Goal: Information Seeking & Learning: Learn about a topic

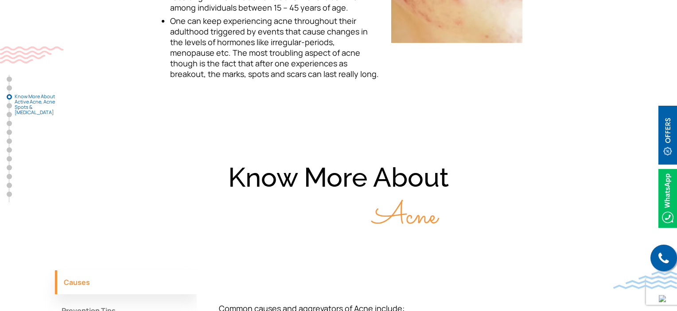
scroll to position [1152, 0]
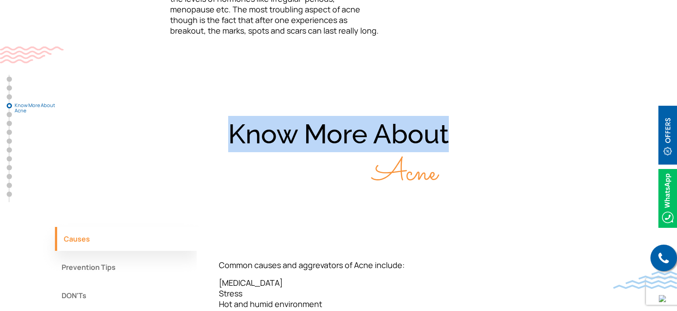
drag, startPoint x: 229, startPoint y: 49, endPoint x: 446, endPoint y: 48, distance: 217.5
click at [446, 116] on div "Know More About Acne" at bounding box center [338, 154] width 567 height 76
click at [447, 116] on div "Know More About Acne" at bounding box center [338, 154] width 567 height 76
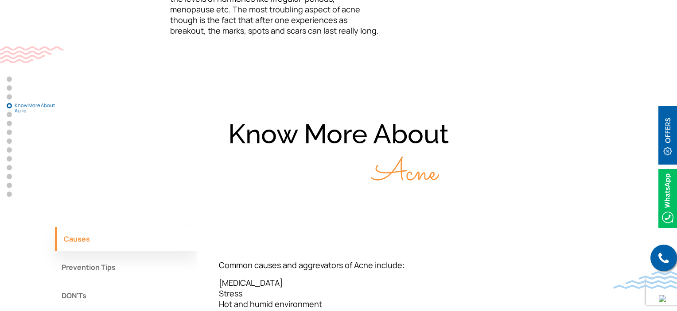
click at [66, 227] on div "Causes Prevention Tips DON'Ts" at bounding box center [126, 269] width 142 height 85
click at [73, 284] on button "DON'Ts" at bounding box center [126, 296] width 142 height 24
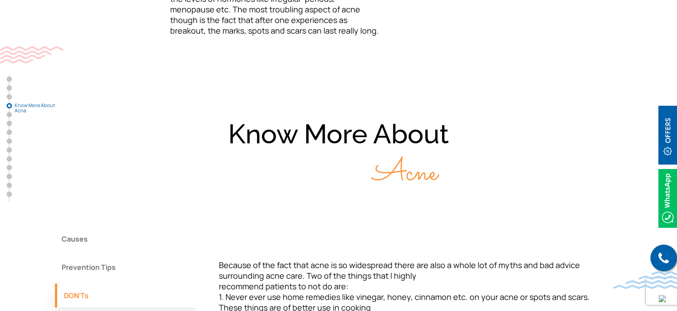
click at [90, 256] on button "Prevention Tips" at bounding box center [126, 268] width 142 height 24
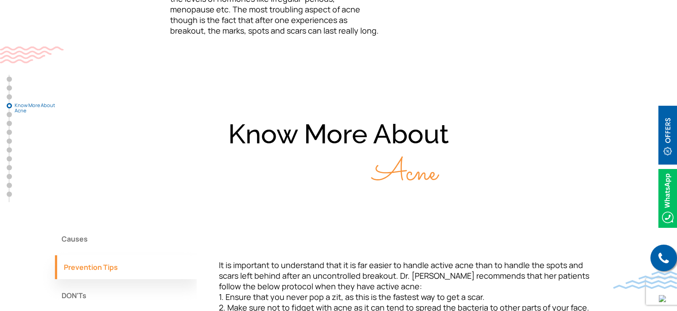
click at [91, 227] on button "Causes" at bounding box center [126, 239] width 142 height 24
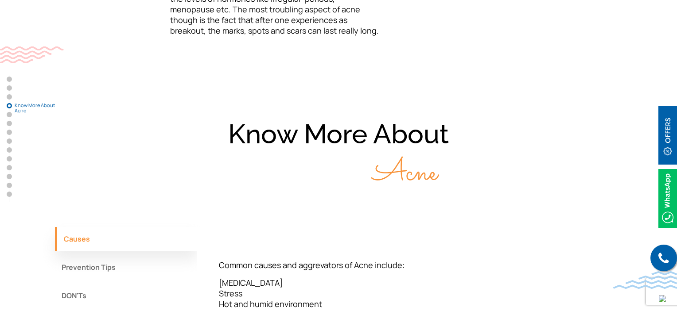
click at [65, 256] on button "Prevention Tips" at bounding box center [126, 268] width 142 height 24
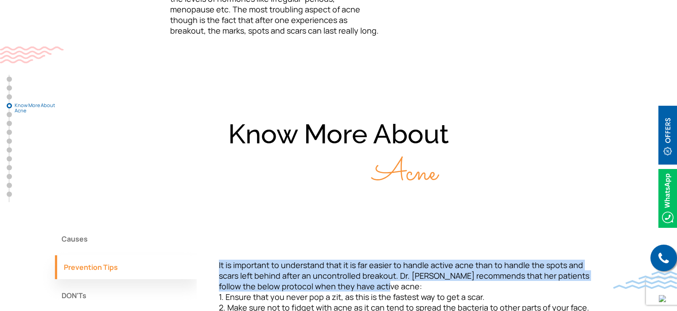
drag, startPoint x: 217, startPoint y: 175, endPoint x: 356, endPoint y: 199, distance: 141.2
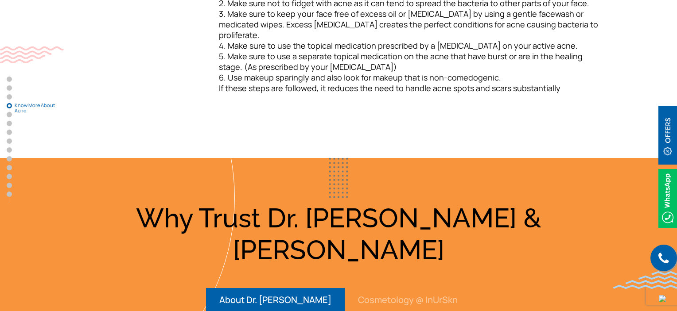
scroll to position [1462, 0]
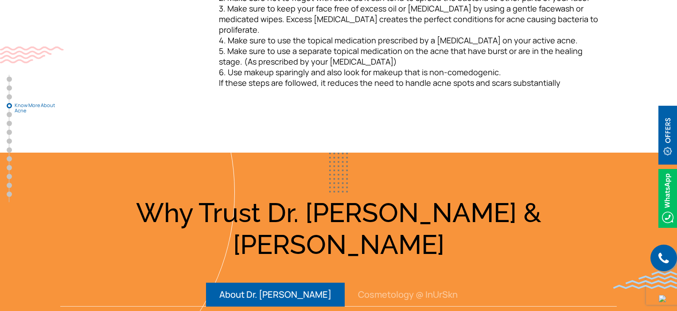
click at [381, 283] on button "Cosmetology @ InUrSkn" at bounding box center [408, 295] width 126 height 24
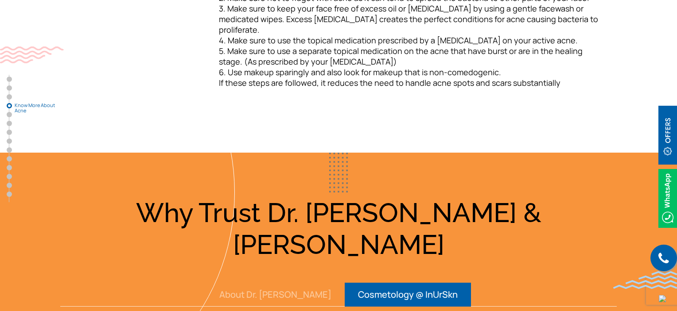
click at [301, 283] on button "About Dr. [PERSON_NAME]" at bounding box center [275, 295] width 139 height 24
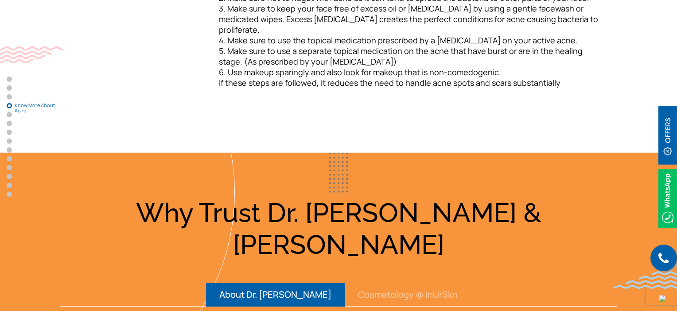
click at [361, 283] on button "Cosmetology @ InUrSkn" at bounding box center [408, 295] width 126 height 24
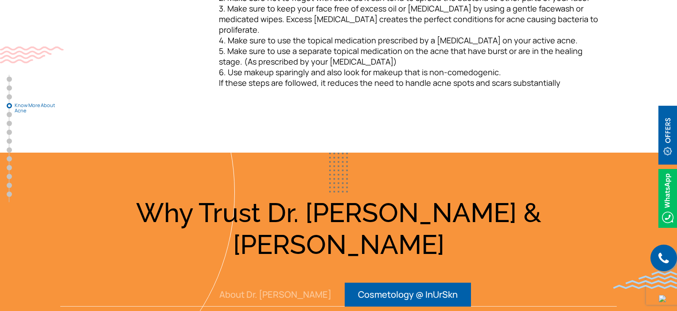
click at [289, 283] on button "About Dr. [PERSON_NAME]" at bounding box center [275, 295] width 139 height 24
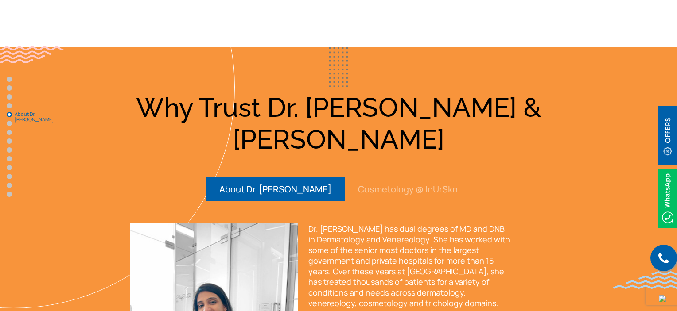
scroll to position [1639, 0]
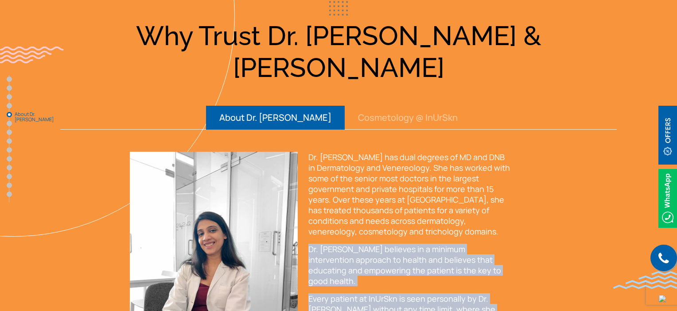
drag, startPoint x: 305, startPoint y: 110, endPoint x: 356, endPoint y: 205, distance: 107.2
click at [356, 205] on div "Dr. Sejal has dual degrees of MD and DNB in Dermatology and Venereology. She ha…" at bounding box center [410, 272] width 214 height 240
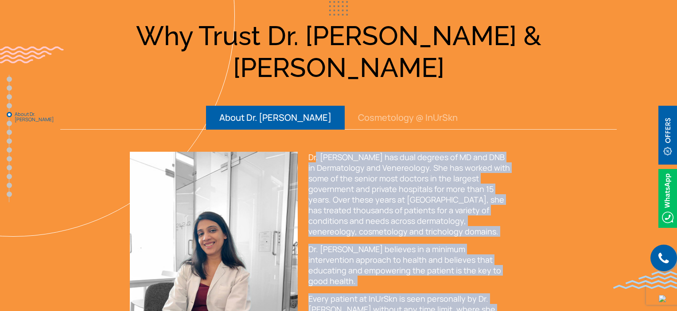
drag, startPoint x: 360, startPoint y: 203, endPoint x: 315, endPoint y: 31, distance: 177.5
click at [315, 152] on div "Dr. Sejal has dual degrees of MD and DNB in Dermatology and Venereology. She ha…" at bounding box center [409, 249] width 203 height 195
click at [328, 152] on span "Dr. [PERSON_NAME] has dual degrees of MD and DNB in Dermatology and Venereology…" at bounding box center [409, 194] width 202 height 85
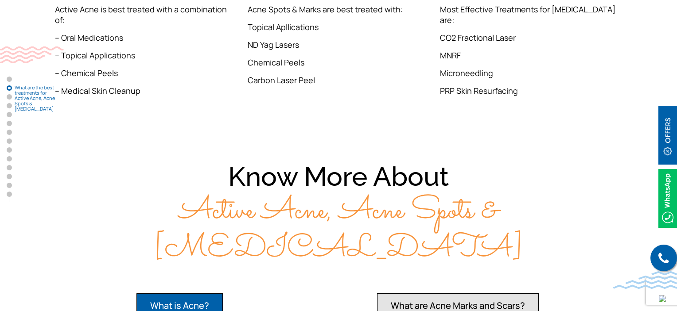
scroll to position [753, 0]
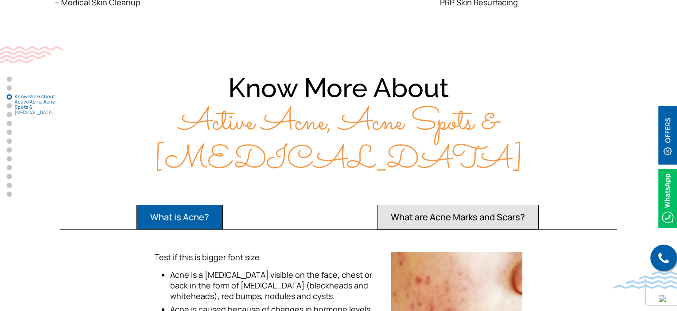
click at [441, 205] on button "What are Acne Marks and Scars?" at bounding box center [458, 217] width 162 height 25
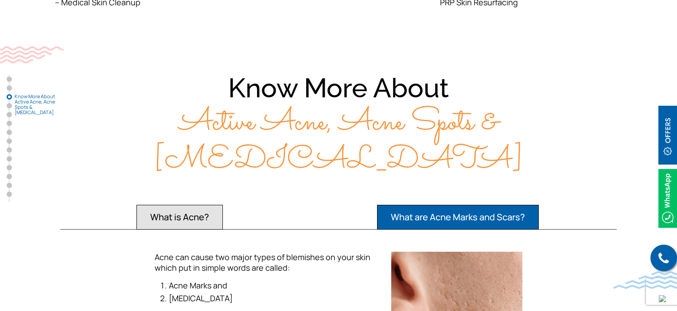
click at [195, 205] on button "What is Acne?" at bounding box center [179, 217] width 86 height 25
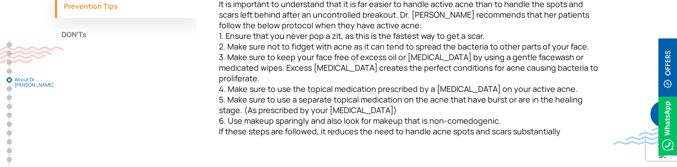
scroll to position [1546, 0]
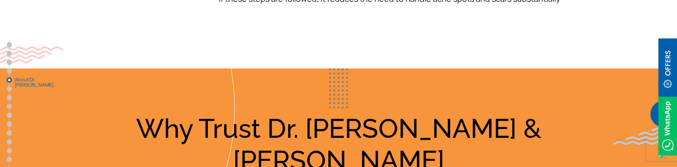
click at [272, 113] on h3 "Why Trust Dr. [PERSON_NAME] & [PERSON_NAME]" at bounding box center [338, 145] width 567 height 64
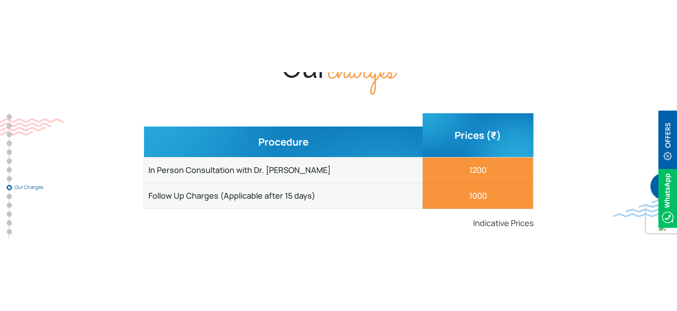
scroll to position [3695, 0]
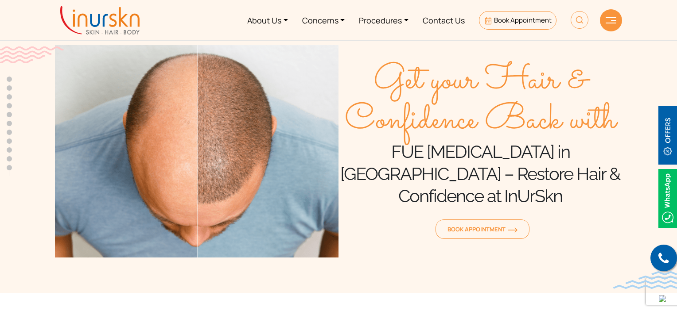
scroll to position [2103, 0]
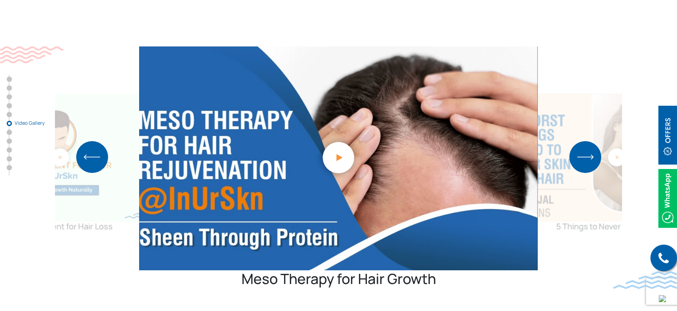
click at [598, 136] on img "2 / 5" at bounding box center [617, 158] width 228 height 128
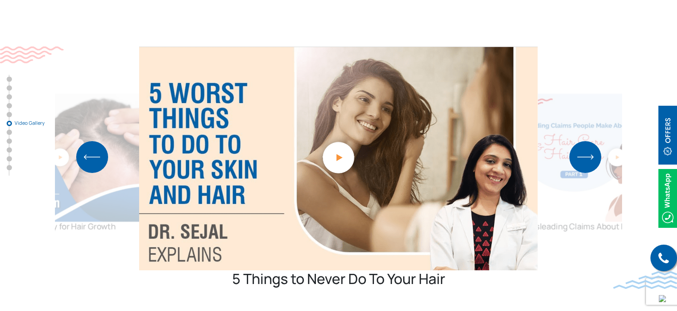
click at [594, 141] on img "Next slide" at bounding box center [585, 157] width 32 height 32
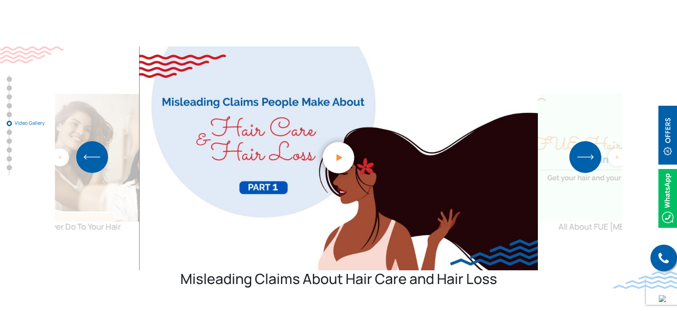
click at [594, 141] on img "Next slide" at bounding box center [585, 157] width 32 height 32
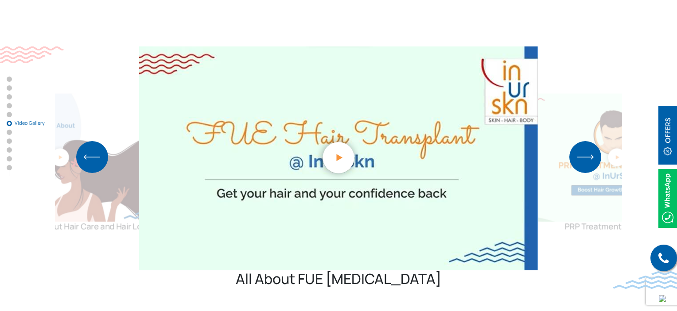
click at [594, 141] on img "Next slide" at bounding box center [585, 157] width 32 height 32
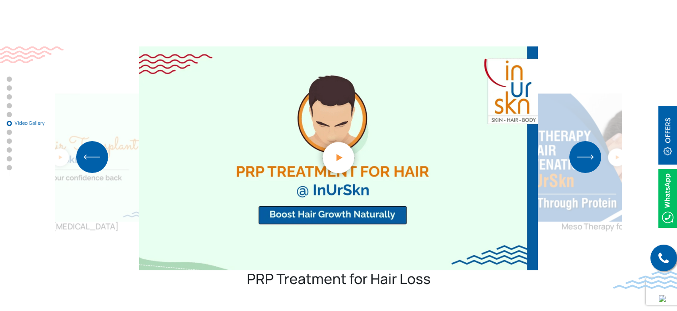
click at [594, 141] on img "Next slide" at bounding box center [585, 157] width 32 height 32
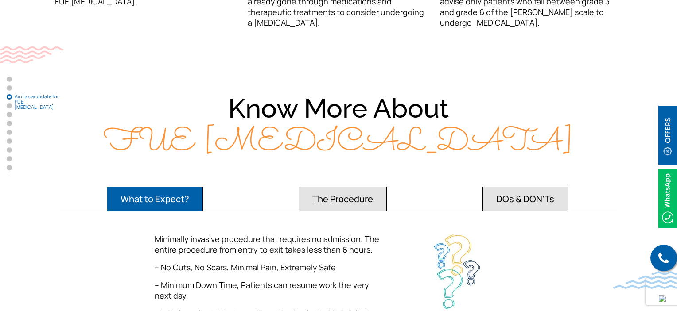
scroll to position [1180, 0]
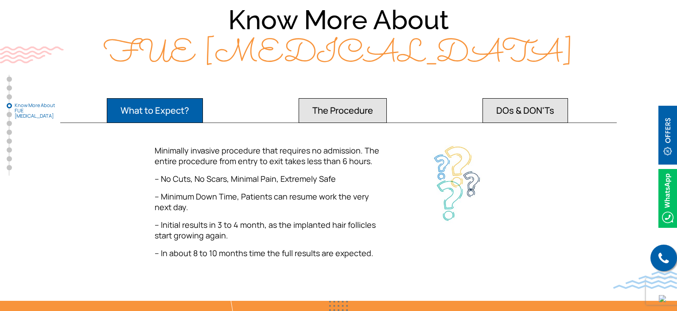
click at [363, 103] on button "The Procedure" at bounding box center [343, 110] width 88 height 25
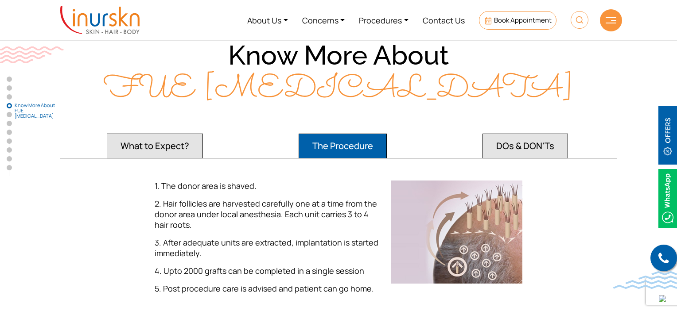
scroll to position [1136, 0]
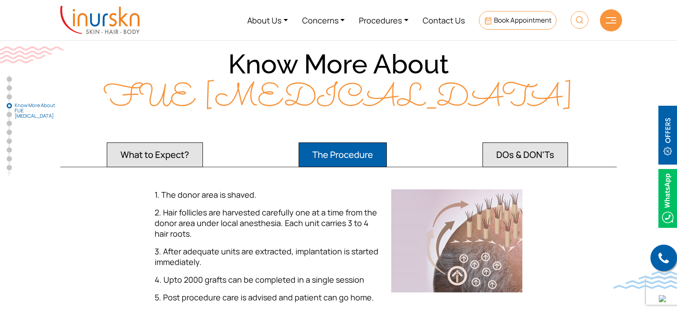
click at [542, 144] on button "DOs & DON'Ts" at bounding box center [524, 155] width 85 height 25
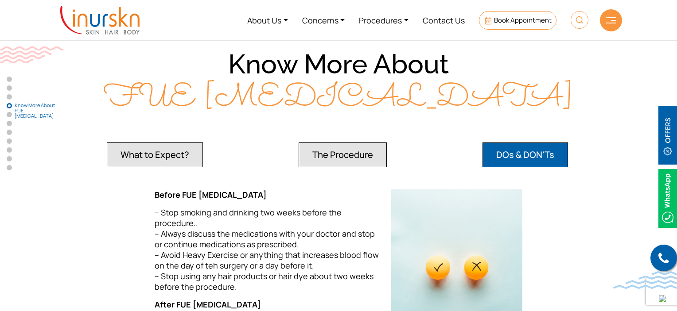
click at [167, 148] on button "What to Expect?" at bounding box center [155, 155] width 96 height 25
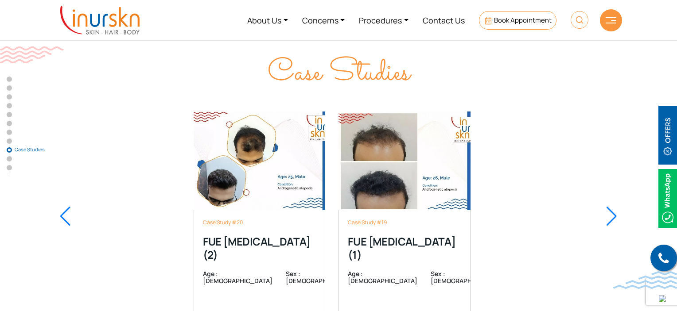
scroll to position [3455, 0]
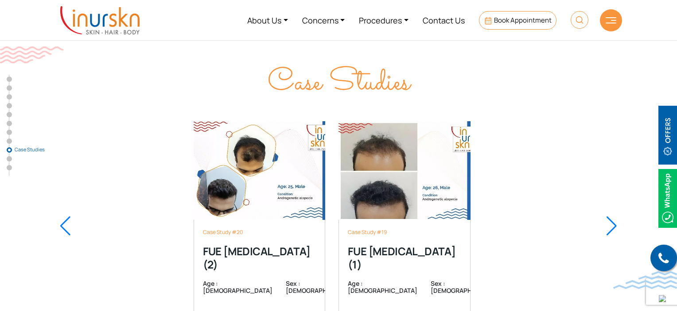
click at [614, 217] on div at bounding box center [612, 226] width 12 height 19
click at [617, 217] on div at bounding box center [612, 226] width 12 height 19
click at [610, 217] on div at bounding box center [612, 226] width 12 height 19
click at [64, 217] on div at bounding box center [65, 226] width 12 height 19
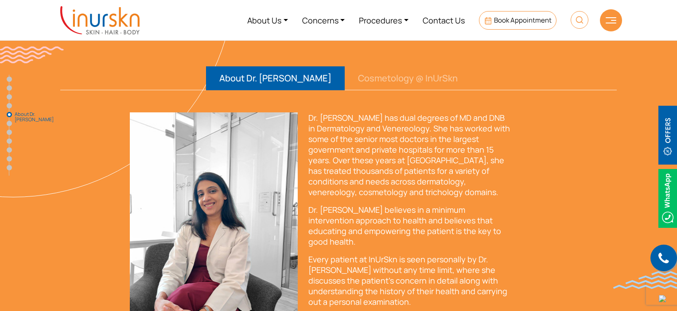
scroll to position [1506, 0]
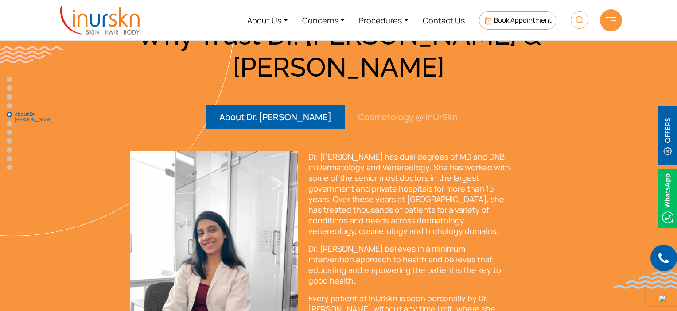
click at [374, 105] on button "Cosmetology @ InUrSkn" at bounding box center [408, 117] width 126 height 24
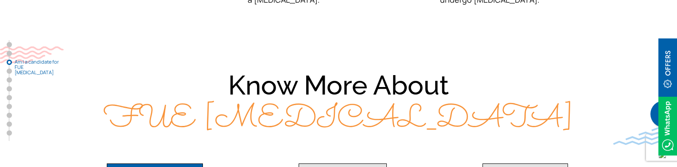
scroll to position [1115, 0]
click at [192, 125] on span "FUE [MEDICAL_DATA]" at bounding box center [339, 120] width 470 height 47
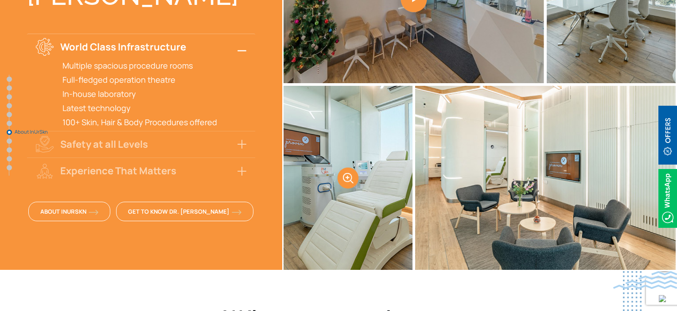
scroll to position [2710, 0]
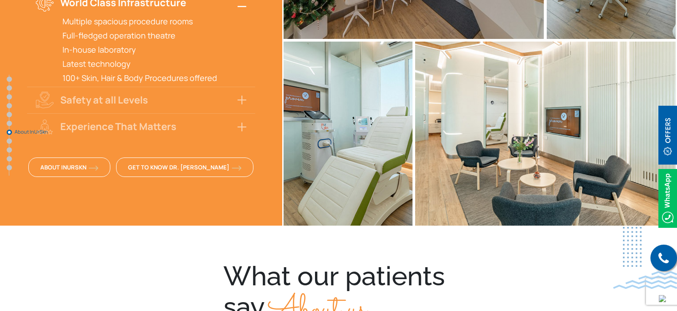
drag, startPoint x: 264, startPoint y: 252, endPoint x: 232, endPoint y: 224, distance: 43.0
click at [232, 263] on div "What our patients say About us" at bounding box center [338, 296] width 230 height 67
drag, startPoint x: 381, startPoint y: 260, endPoint x: 280, endPoint y: 258, distance: 101.0
click at [280, 263] on div "What our patients say About us" at bounding box center [338, 296] width 230 height 67
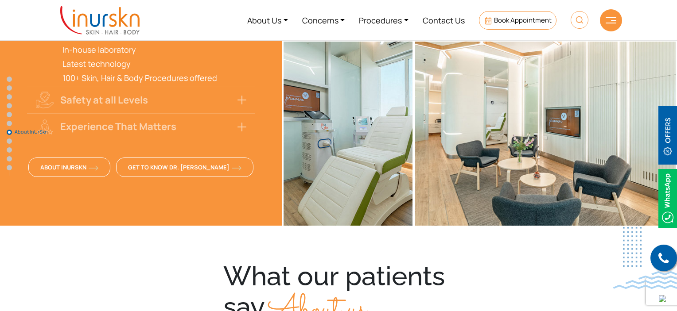
scroll to position [2754, 0]
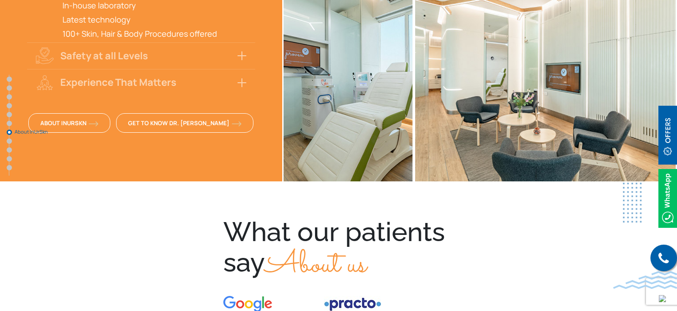
drag, startPoint x: 223, startPoint y: 170, endPoint x: 264, endPoint y: 210, distance: 57.0
click at [264, 218] on div "What our patients say About us" at bounding box center [338, 251] width 230 height 67
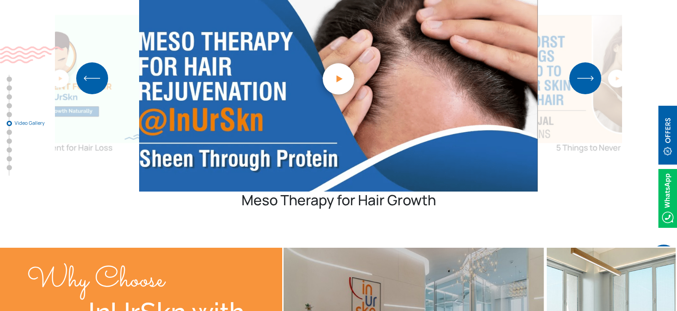
scroll to position [2267, 0]
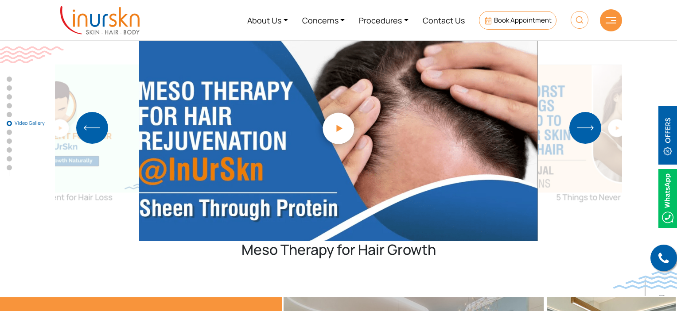
click at [89, 112] on img "Previous slide" at bounding box center [92, 128] width 32 height 32
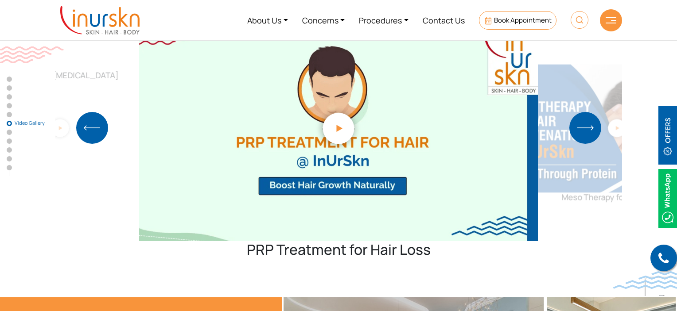
click at [89, 112] on img "Previous slide" at bounding box center [92, 128] width 32 height 32
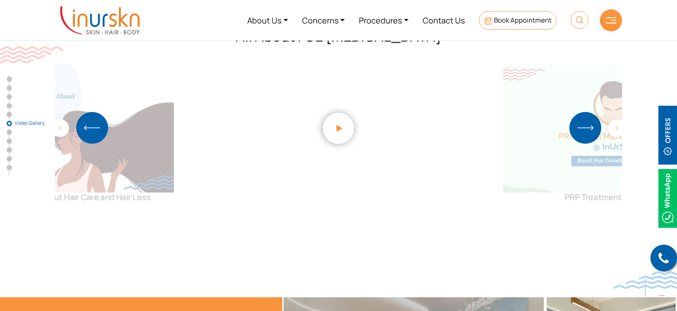
click at [89, 112] on img "Previous slide" at bounding box center [92, 128] width 32 height 32
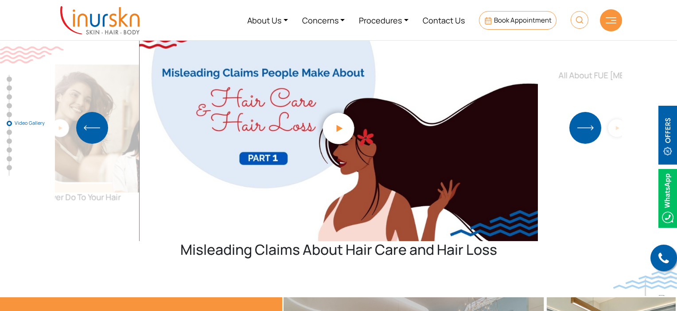
click at [89, 112] on img "Previous slide" at bounding box center [92, 128] width 32 height 32
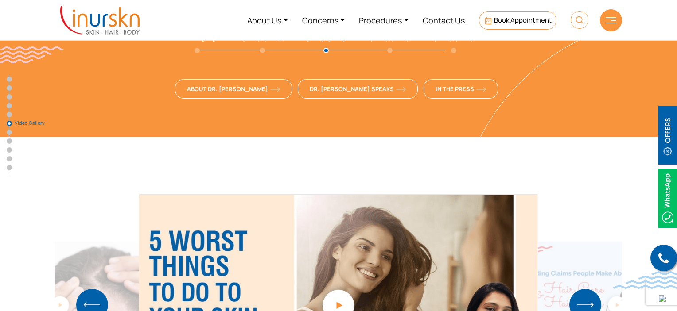
scroll to position [2179, 0]
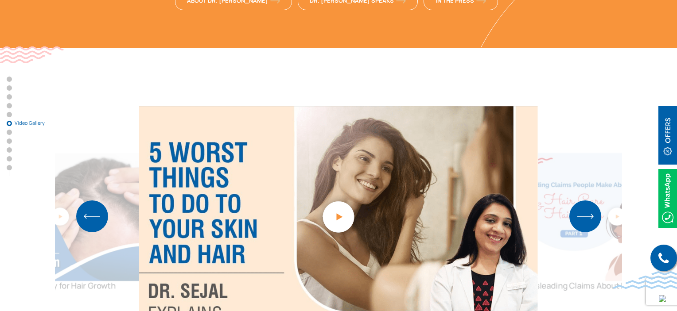
click at [79, 201] on img "Previous slide" at bounding box center [92, 217] width 32 height 32
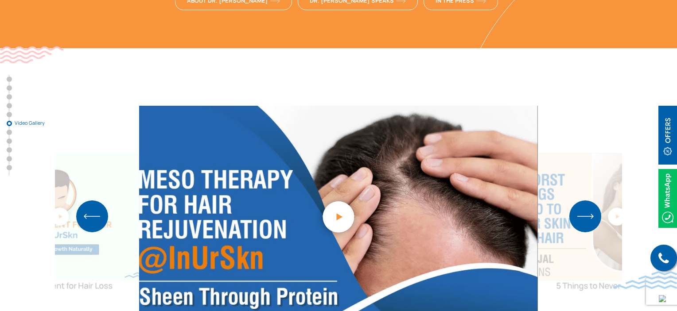
click at [79, 201] on img "Previous slide" at bounding box center [92, 217] width 32 height 32
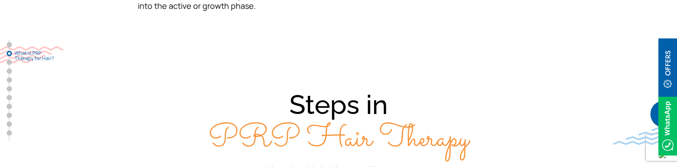
scroll to position [774, 0]
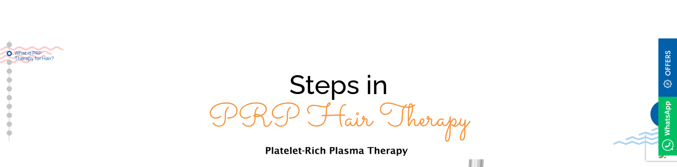
click at [165, 119] on h2 "Steps in PRP Hair Therapy" at bounding box center [338, 104] width 567 height 70
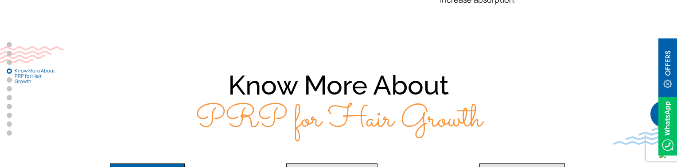
scroll to position [1306, 0]
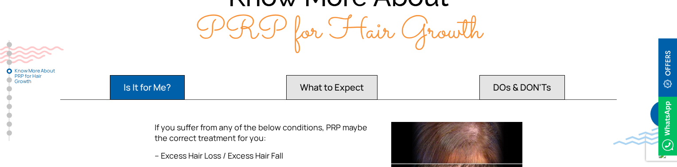
click at [318, 75] on button "What to Expect" at bounding box center [331, 87] width 91 height 25
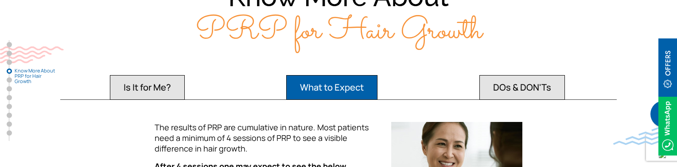
click at [510, 75] on button "DOs & DON'Ts" at bounding box center [521, 87] width 85 height 25
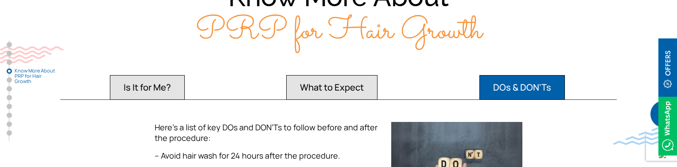
click at [344, 75] on button "What to Expect" at bounding box center [331, 87] width 91 height 25
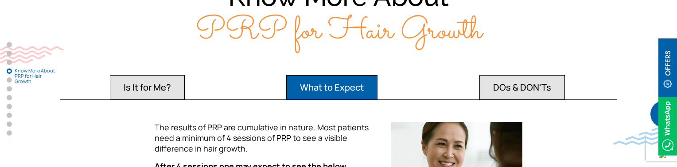
click at [183, 75] on button "Is It for Me?" at bounding box center [147, 87] width 75 height 25
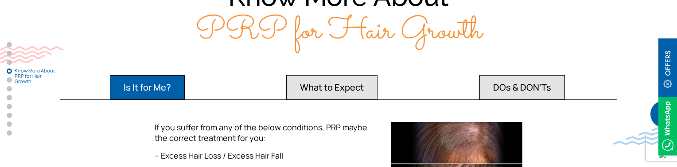
click at [296, 75] on button "What to Expect" at bounding box center [331, 87] width 91 height 25
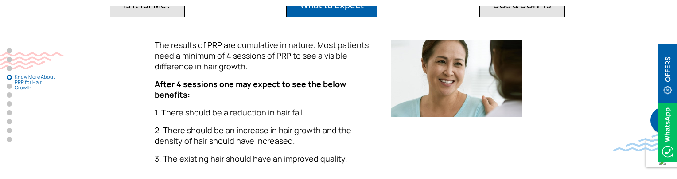
scroll to position [1394, 0]
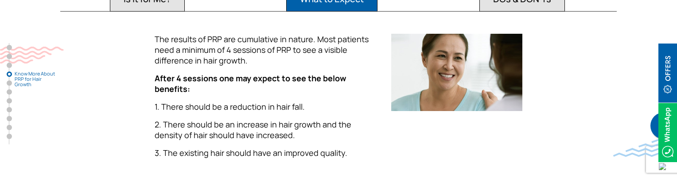
click at [523, 131] on section "Know More About PRP for Hair Growth Is It for Me? What to Expect DOs & DON'Ts I…" at bounding box center [338, 35] width 677 height 330
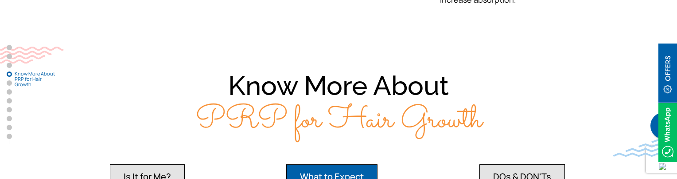
scroll to position [1439, 0]
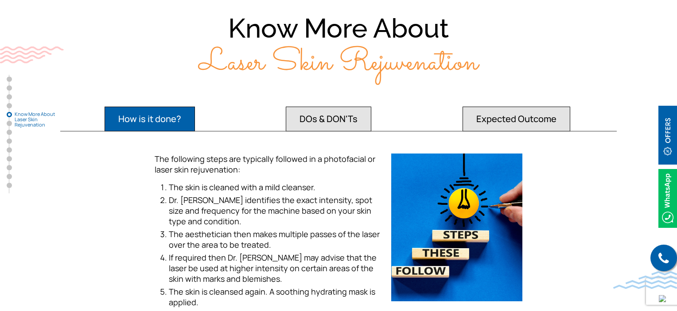
scroll to position [1515, 0]
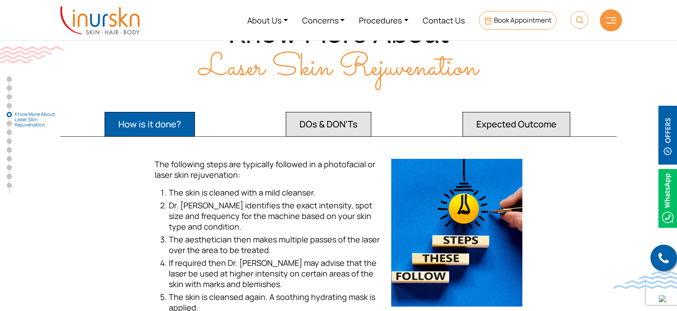
click at [322, 112] on button "DOs & DON'Ts" at bounding box center [328, 124] width 85 height 25
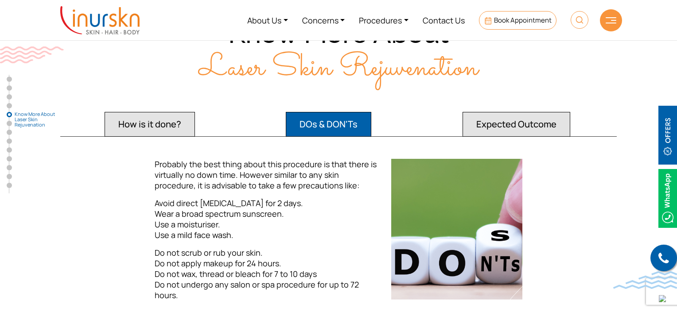
click at [194, 113] on div "Know More About Laser Skin Rejuvenation How is it done? DOs & DON'Ts Expected O…" at bounding box center [338, 163] width 567 height 290
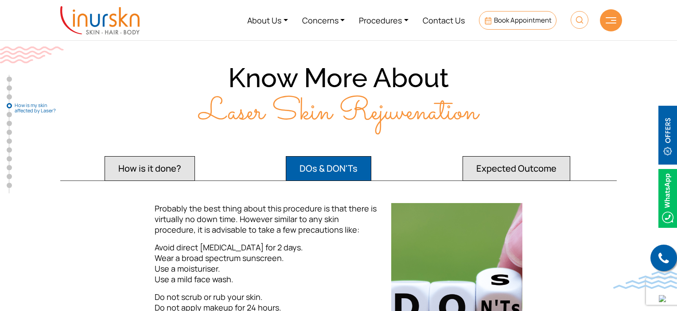
click at [191, 161] on button "How is it done?" at bounding box center [150, 168] width 90 height 25
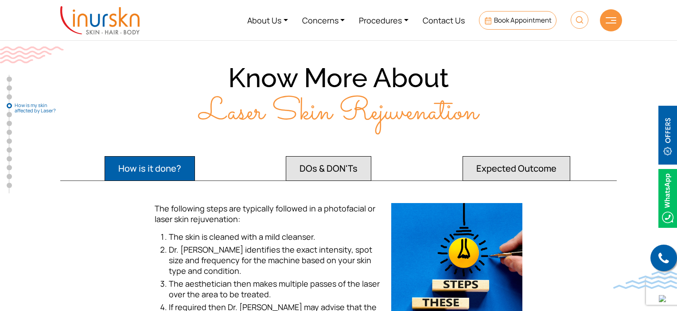
click at [315, 156] on button "DOs & DON'Ts" at bounding box center [328, 168] width 85 height 25
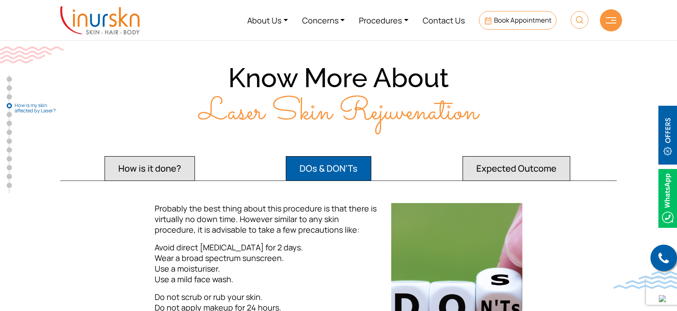
click at [493, 135] on div "Know More About Laser Skin Rejuvenation How is it done? DOs & DON'Ts Expected O…" at bounding box center [338, 207] width 567 height 290
click at [502, 156] on button "Expected Outcome" at bounding box center [516, 168] width 108 height 25
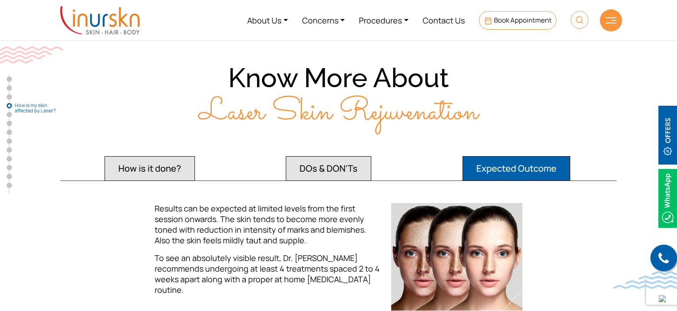
click at [284, 156] on ul "How is it done? DOs & DON'Ts Expected Outcome" at bounding box center [338, 167] width 556 height 28
click at [322, 156] on button "DOs & DON'Ts" at bounding box center [328, 168] width 85 height 25
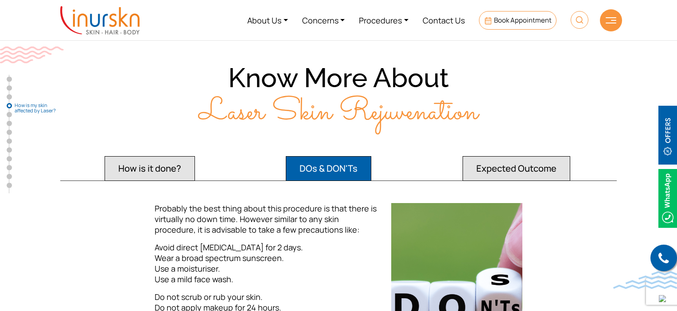
click at [487, 157] on button "Expected Outcome" at bounding box center [516, 168] width 108 height 25
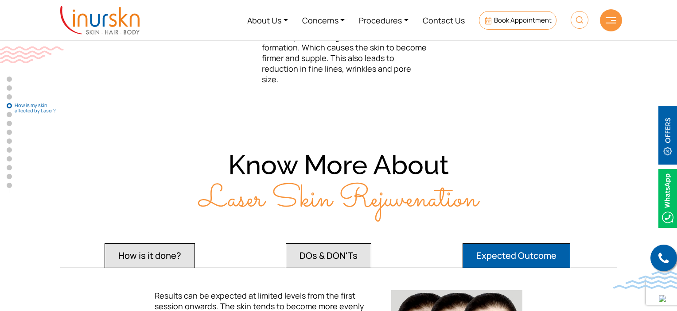
scroll to position [1382, 0]
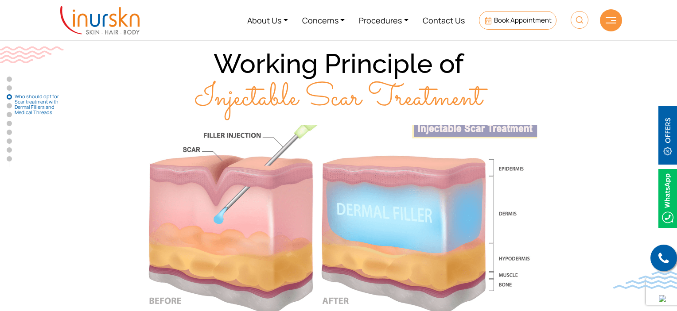
scroll to position [1147, 0]
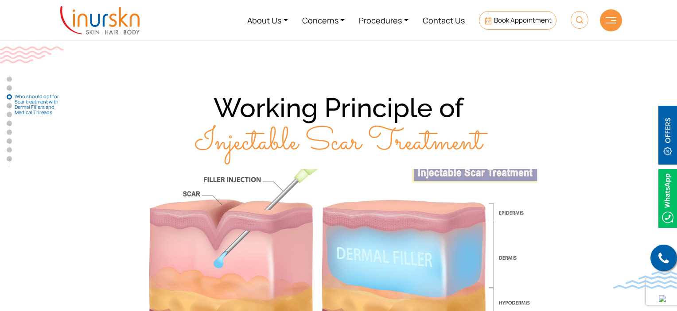
drag, startPoint x: 330, startPoint y: 97, endPoint x: 275, endPoint y: 106, distance: 55.6
click at [275, 106] on h2 "Working Principle of Injectable Scar Treatment" at bounding box center [338, 127] width 567 height 70
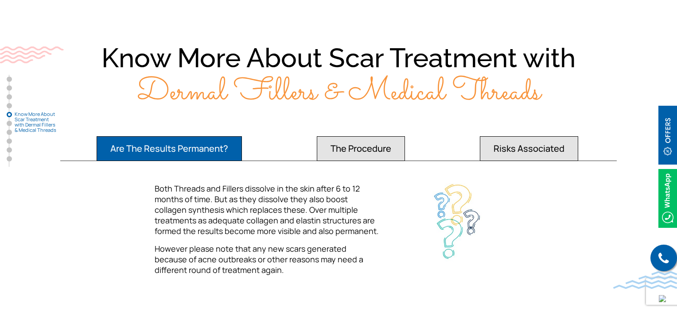
scroll to position [1679, 0]
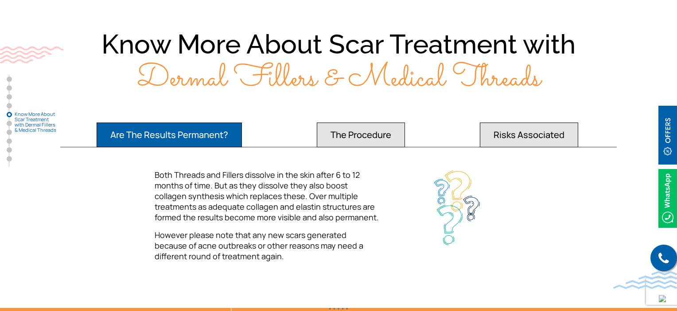
click at [370, 129] on button "The Procedure" at bounding box center [361, 135] width 88 height 25
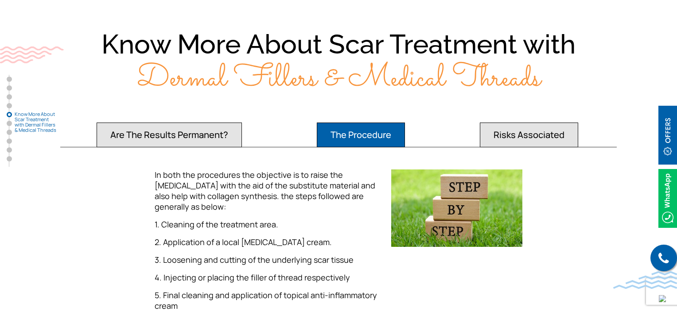
click at [500, 129] on button "Risks Associated" at bounding box center [529, 135] width 98 height 25
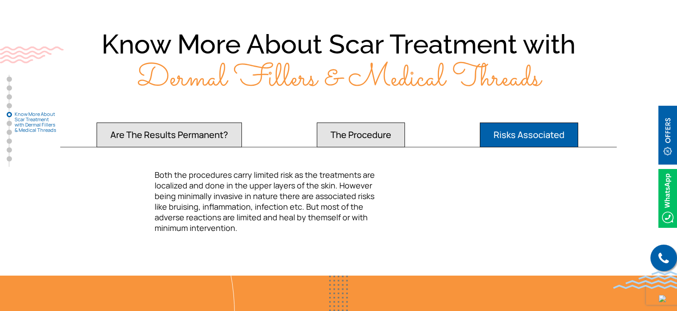
click at [395, 125] on button "The Procedure" at bounding box center [361, 135] width 88 height 25
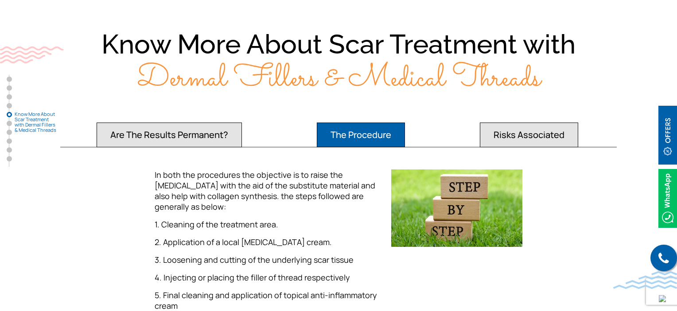
click at [163, 123] on button "Are The Results Permanent?" at bounding box center [169, 135] width 145 height 25
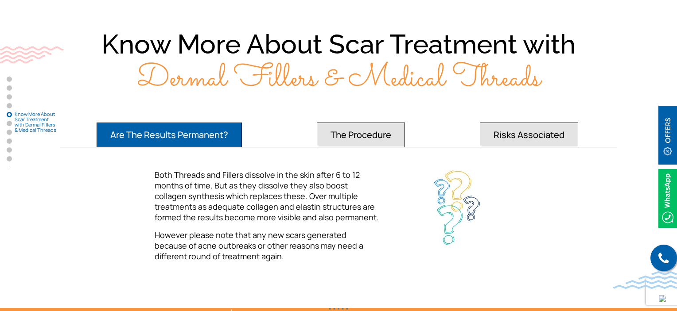
click at [344, 136] on button "The Procedure" at bounding box center [361, 135] width 88 height 25
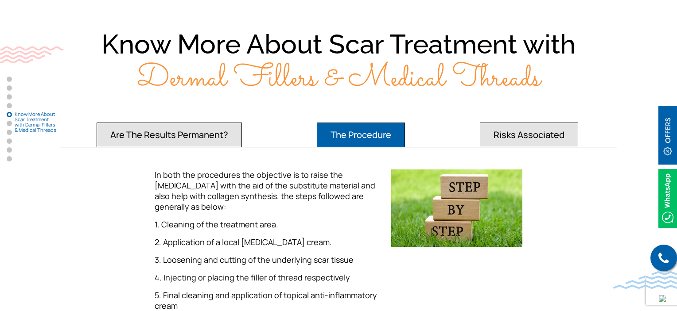
click at [505, 124] on button "Risks Associated" at bounding box center [529, 135] width 98 height 25
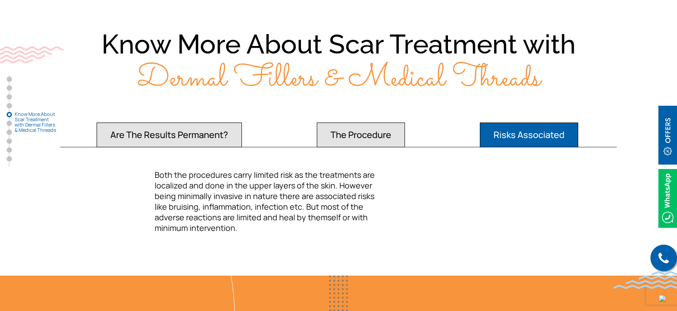
click at [390, 128] on button "The Procedure" at bounding box center [361, 135] width 88 height 25
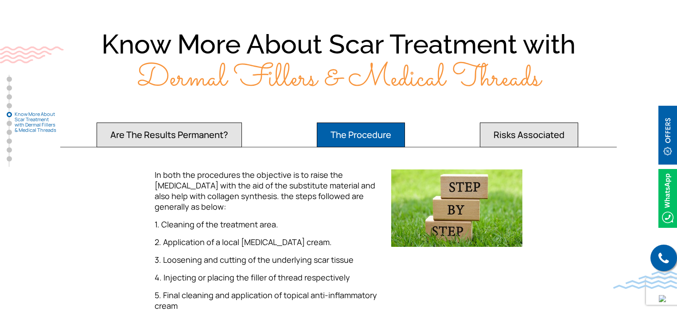
click at [211, 126] on button "Are The Results Permanent?" at bounding box center [169, 135] width 145 height 25
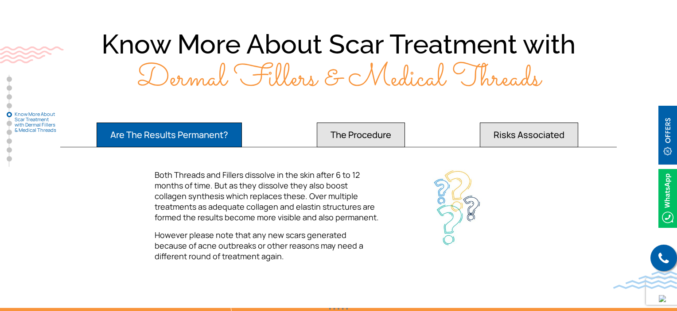
click at [370, 123] on button "The Procedure" at bounding box center [361, 135] width 88 height 25
